Goal: Find specific page/section: Find specific page/section

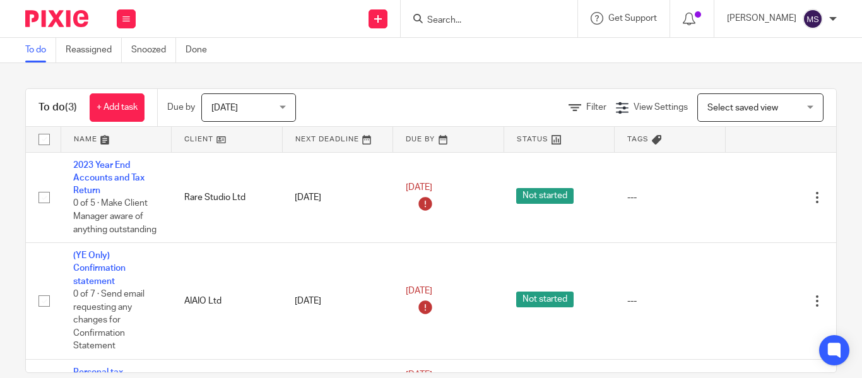
click at [429, 18] on input "Search" at bounding box center [483, 20] width 114 height 11
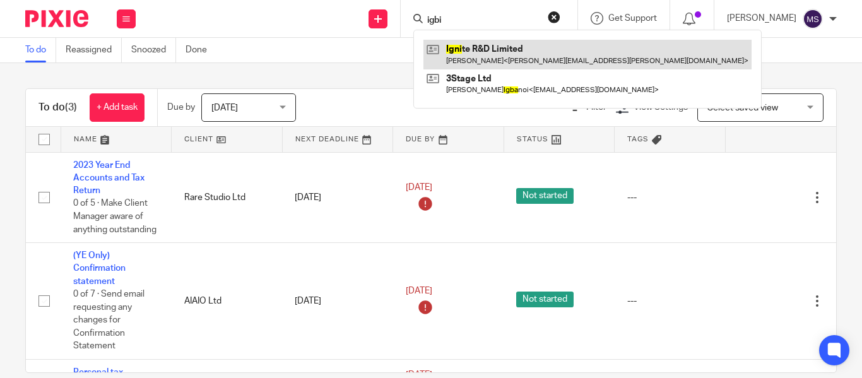
type input "igbi"
click at [470, 53] on link at bounding box center [588, 54] width 328 height 29
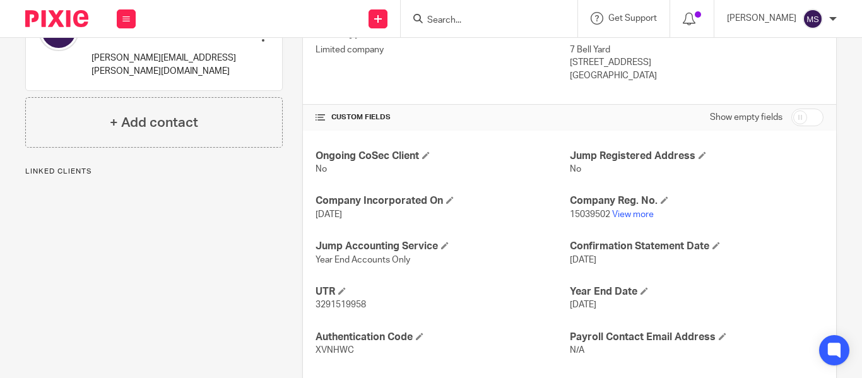
scroll to position [370, 0]
click at [632, 214] on link "View more" at bounding box center [633, 214] width 42 height 9
